Goal: Transaction & Acquisition: Book appointment/travel/reservation

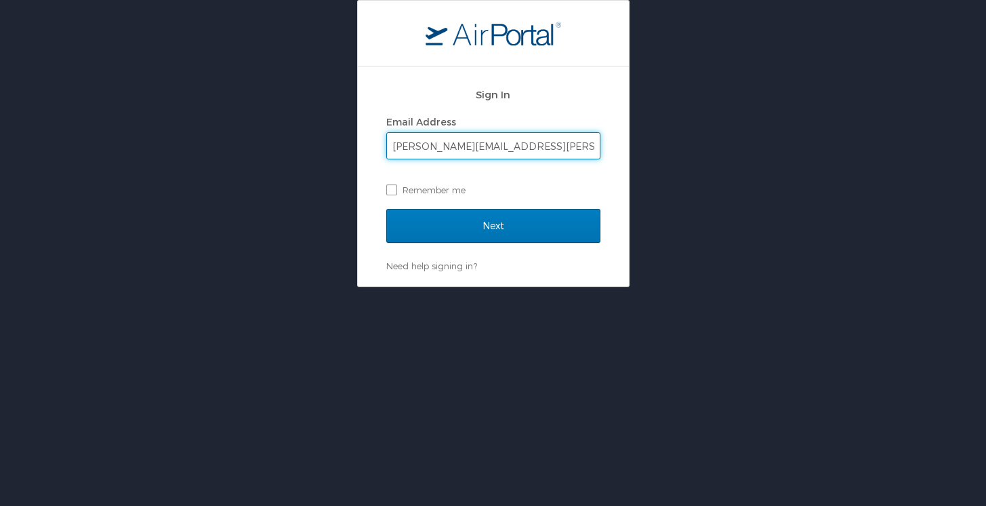
type input "connie.poshala@shipmonk.com"
click at [386, 209] on input "Next" at bounding box center [493, 226] width 214 height 34
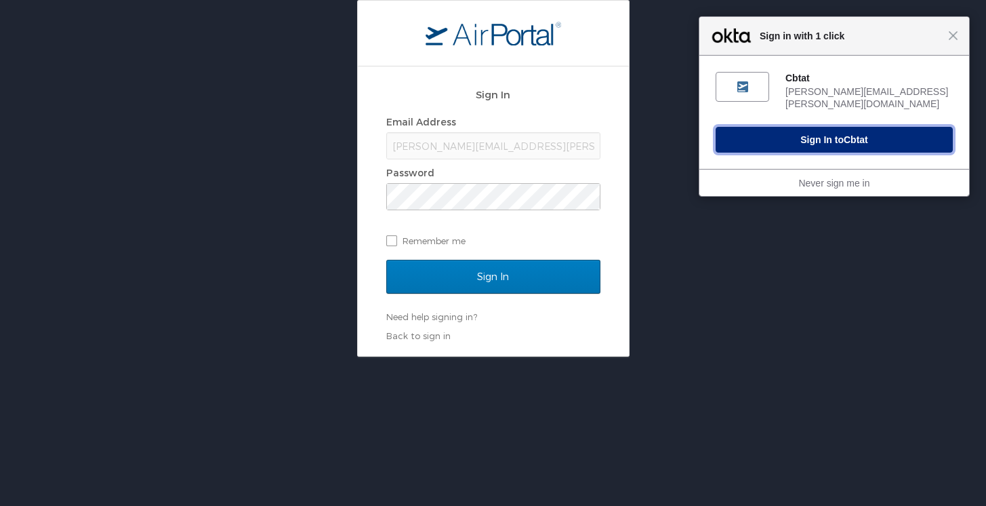
click at [888, 133] on button "Sign In to Cbtat" at bounding box center [834, 140] width 237 height 26
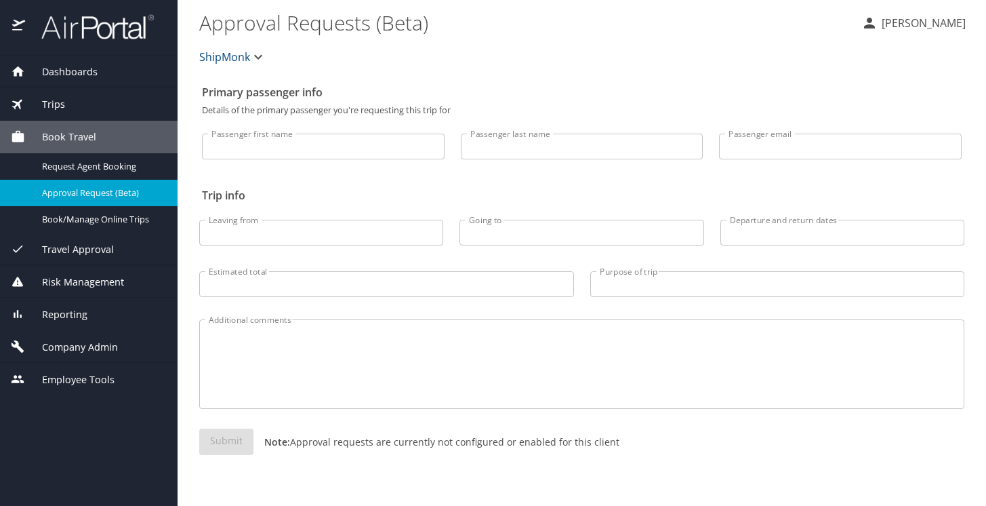
click at [81, 233] on div "Travel Approval" at bounding box center [89, 249] width 178 height 33
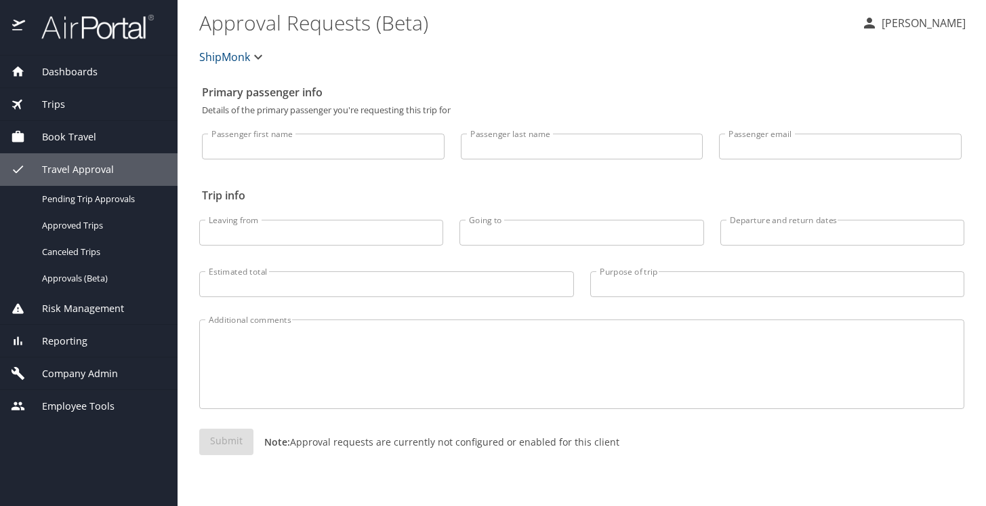
click at [94, 134] on span "Book Travel" at bounding box center [60, 136] width 71 height 15
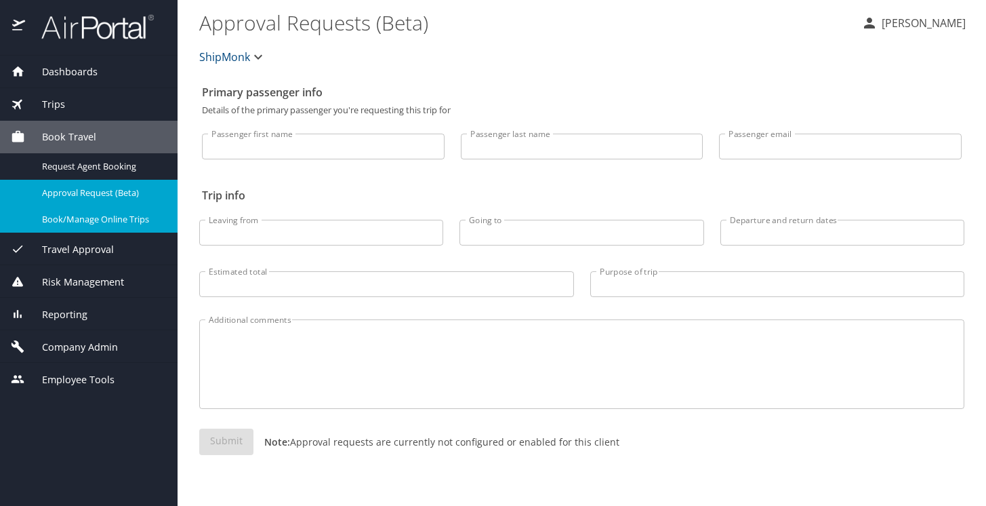
click at [89, 225] on span "Book/Manage Online Trips" at bounding box center [101, 219] width 119 height 13
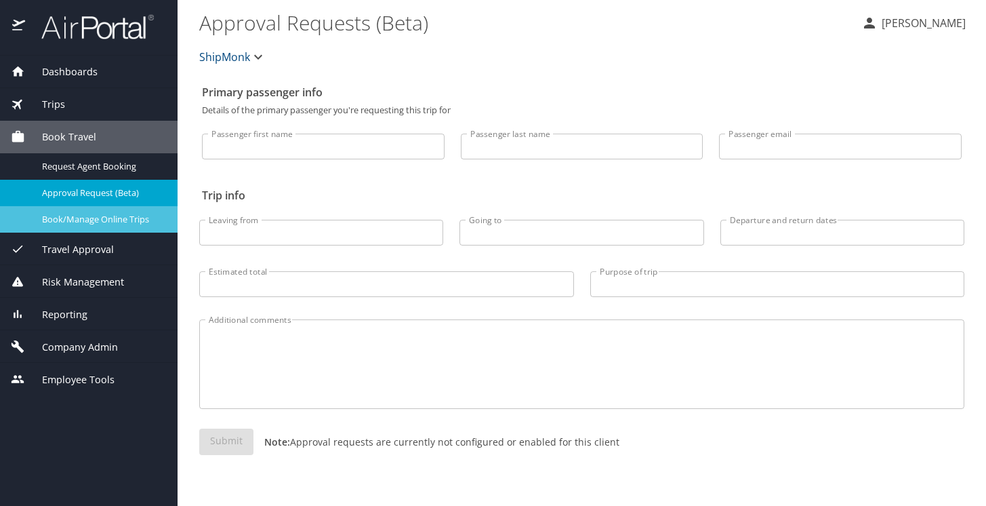
click at [92, 221] on span "Book/Manage Online Trips" at bounding box center [101, 219] width 119 height 13
